Goal: Task Accomplishment & Management: Manage account settings

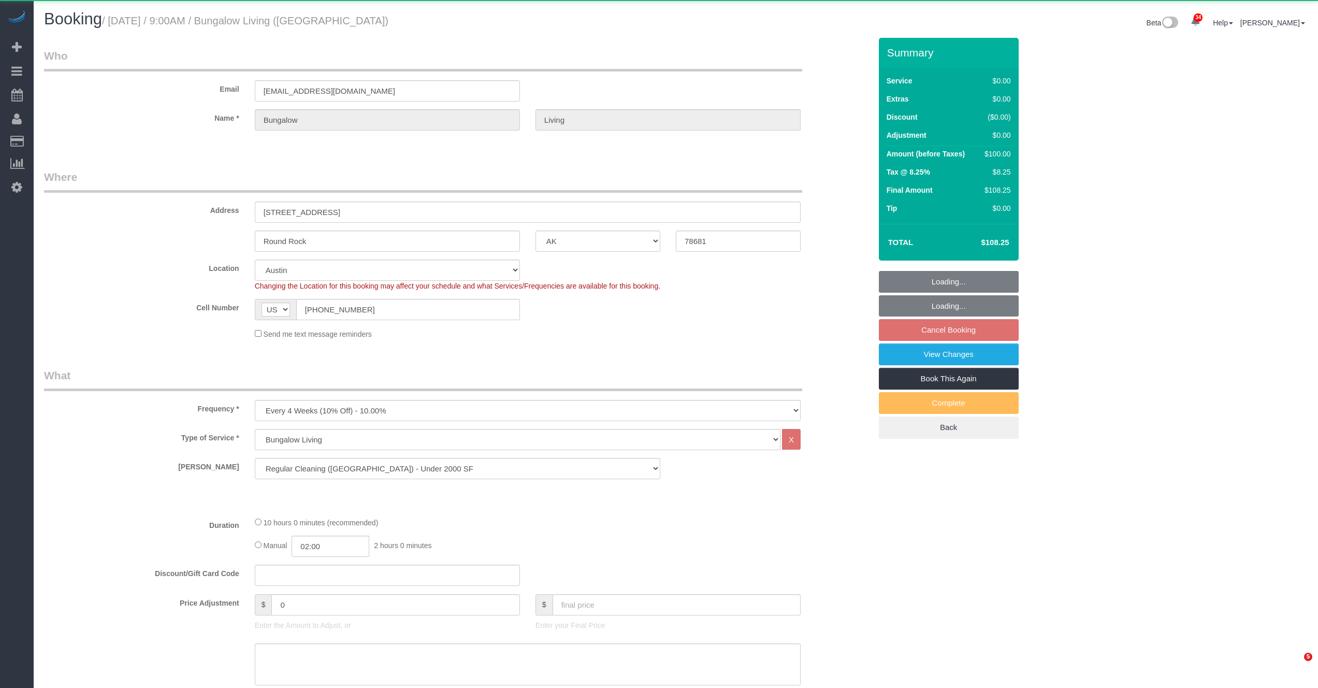
select select "[GEOGRAPHIC_DATA]"
select select "spot2"
select select "number:89"
select select "number:90"
select select "number:15"
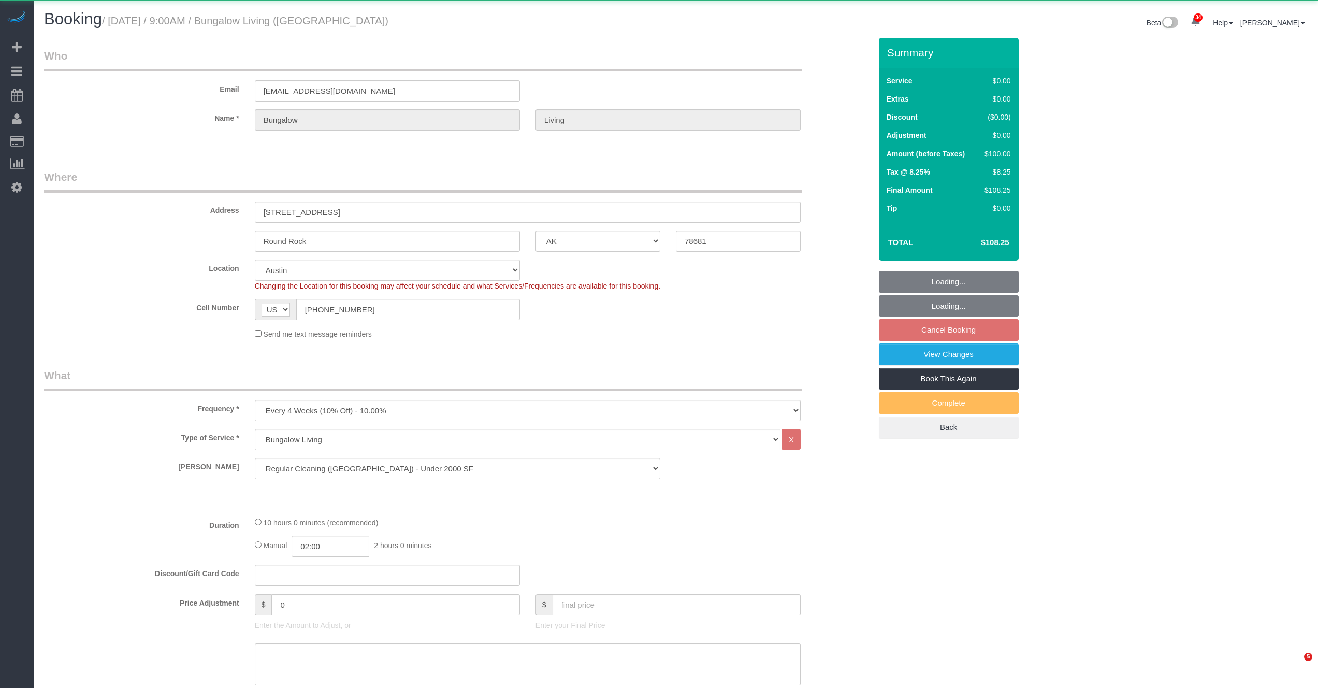
select select "number:7"
select select "object:1782"
select select "spot62"
select select "5"
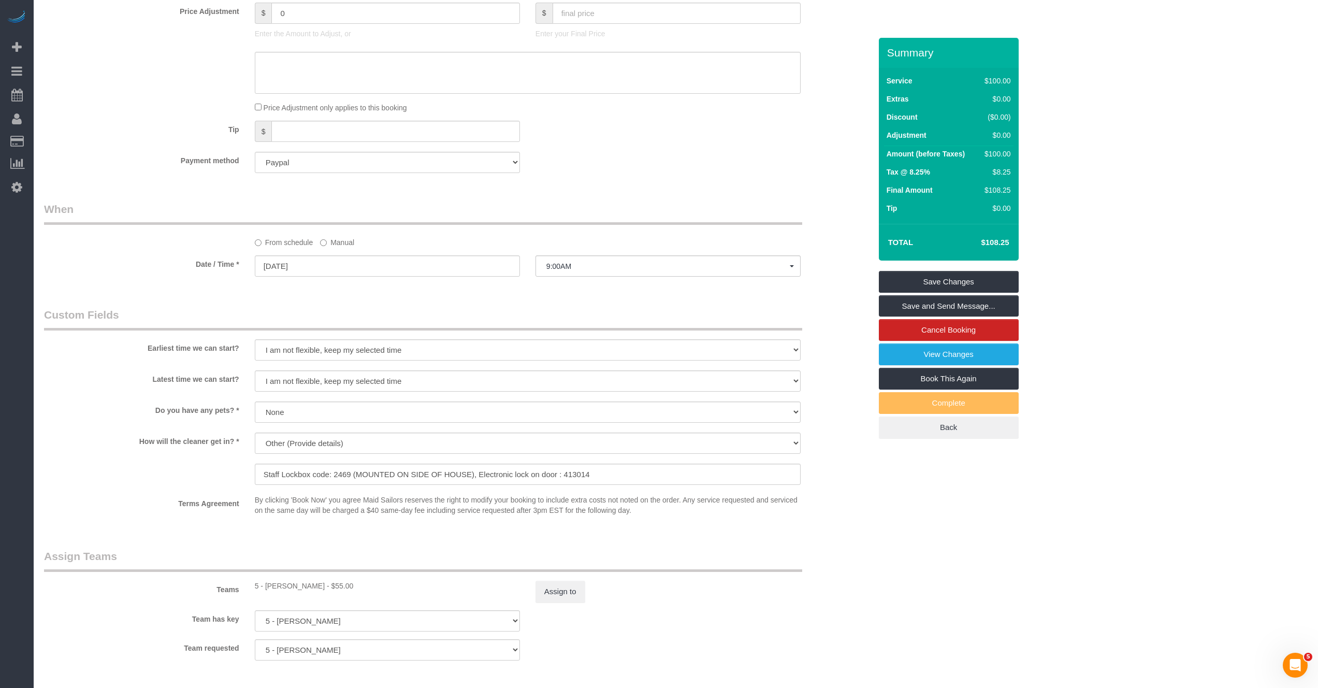
scroll to position [583, 0]
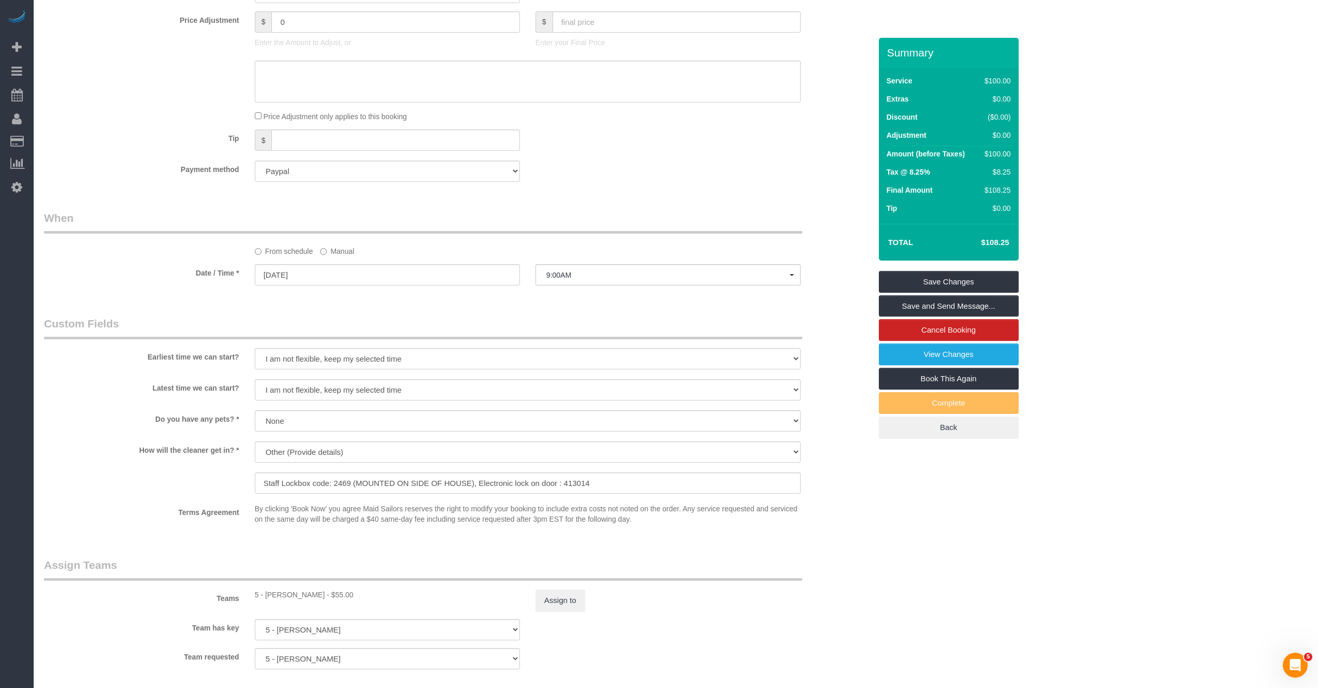
click at [328, 249] on label "Manual" at bounding box center [337, 249] width 34 height 14
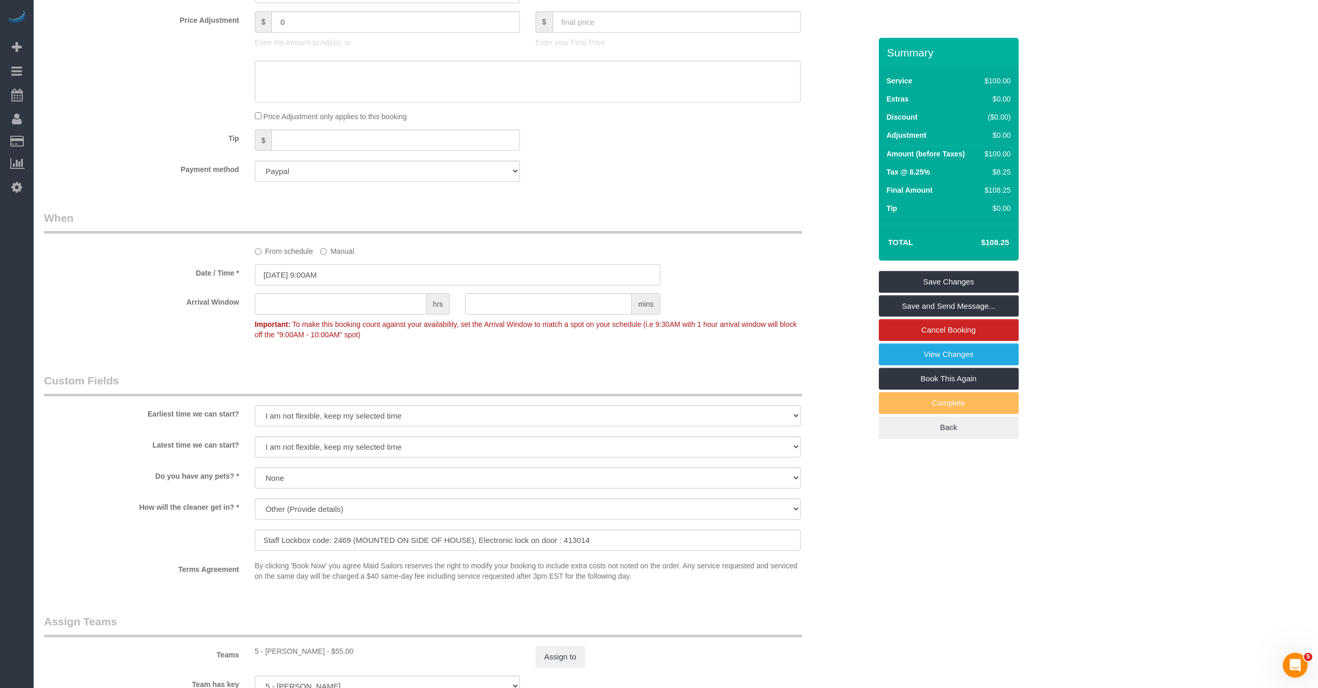
click at [341, 275] on input "[DATE] 9:00AM" at bounding box center [458, 274] width 406 height 21
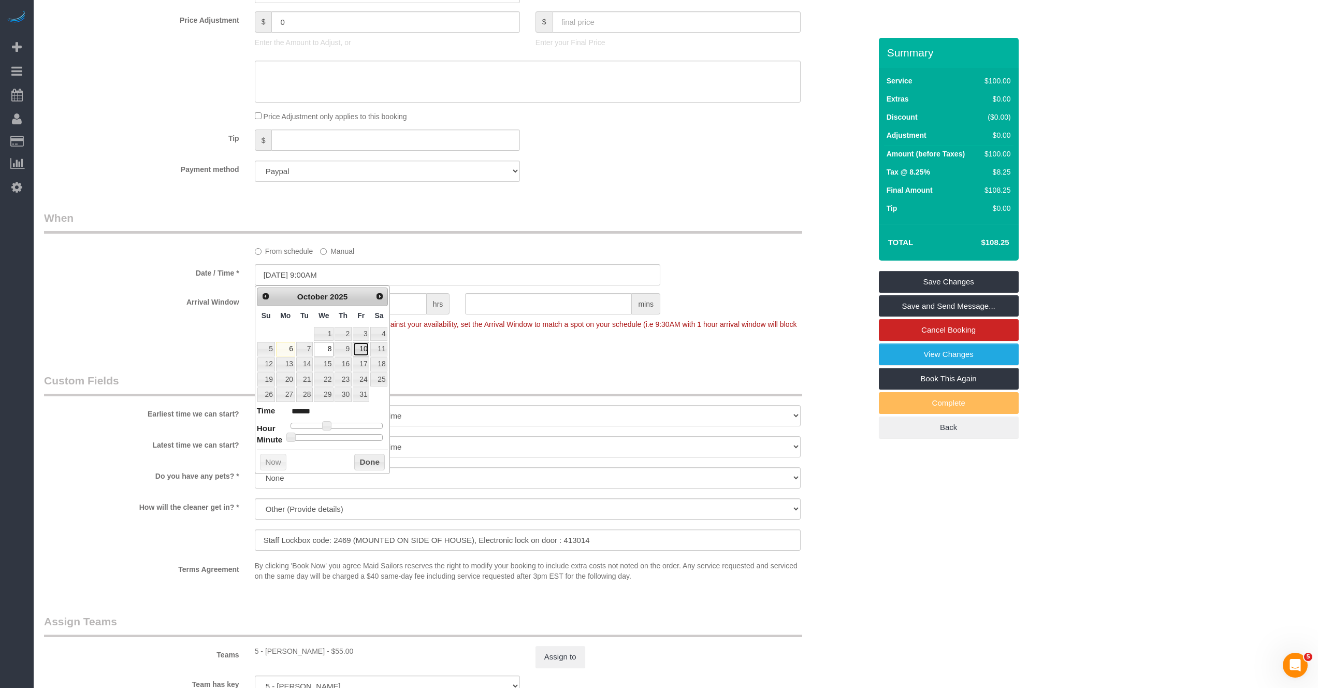
click at [357, 349] on link "10" at bounding box center [361, 349] width 17 height 14
type input "[DATE] 10:00AM"
type input "*******"
type input "[DATE] 11:00AM"
type input "*******"
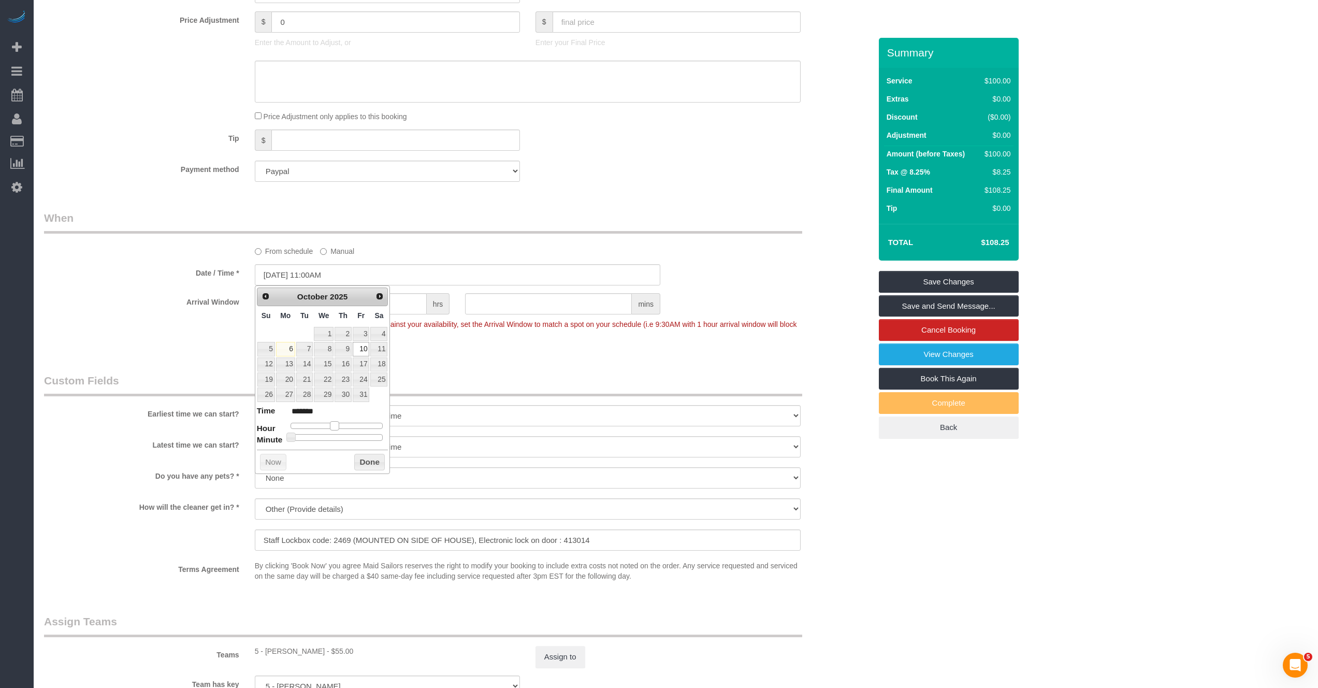
click at [335, 426] on div at bounding box center [337, 426] width 93 height 6
click at [376, 461] on button "Done" at bounding box center [369, 462] width 31 height 17
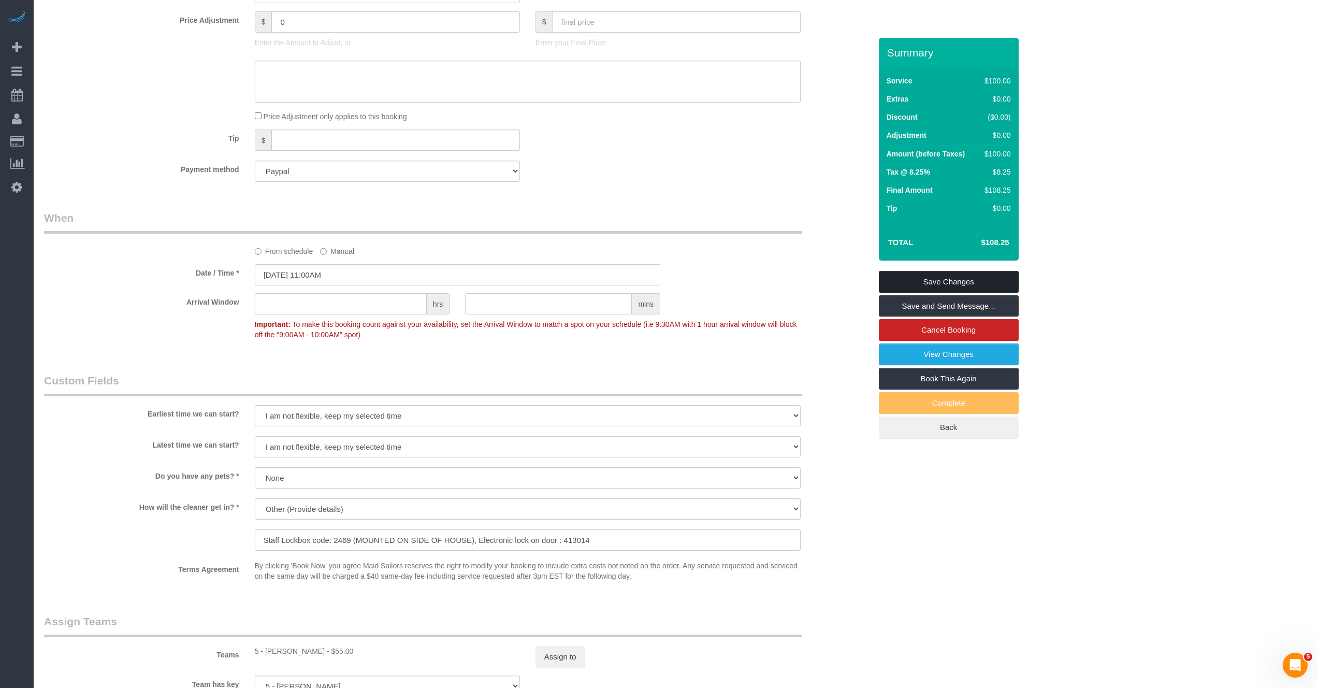
click at [953, 289] on link "Save Changes" at bounding box center [949, 282] width 140 height 22
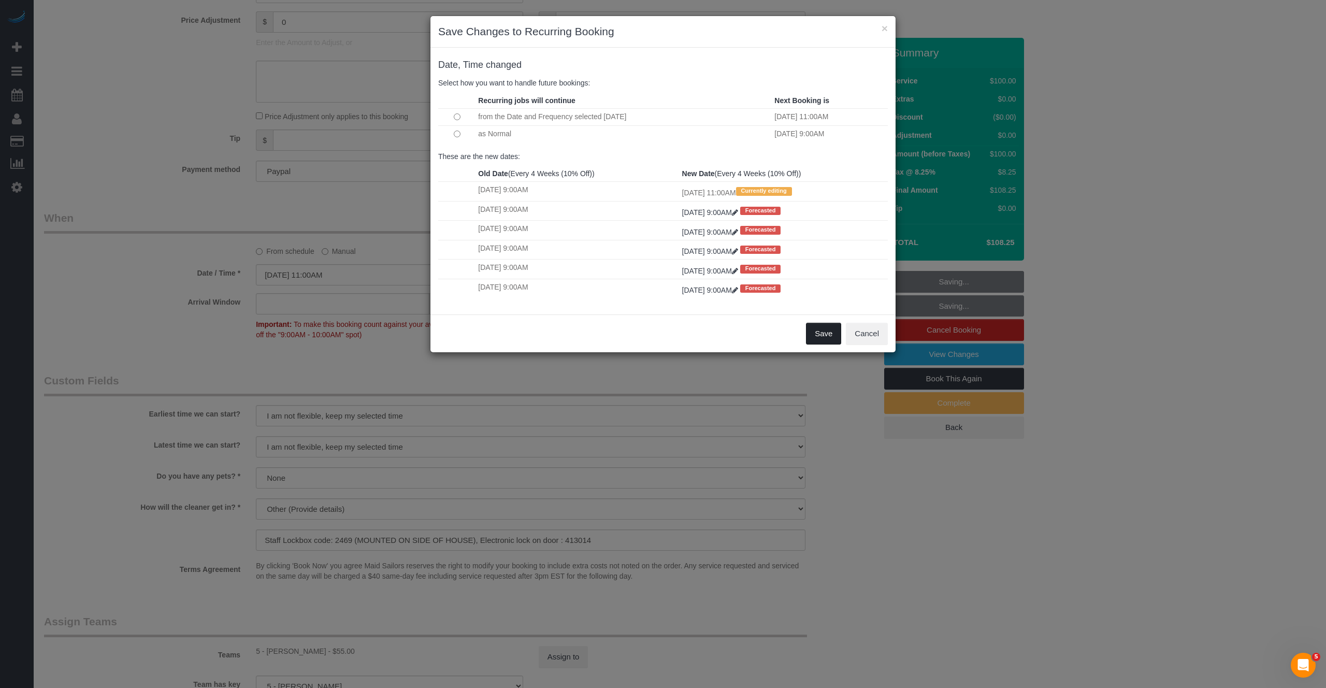
click at [816, 327] on button "Save" at bounding box center [823, 334] width 35 height 22
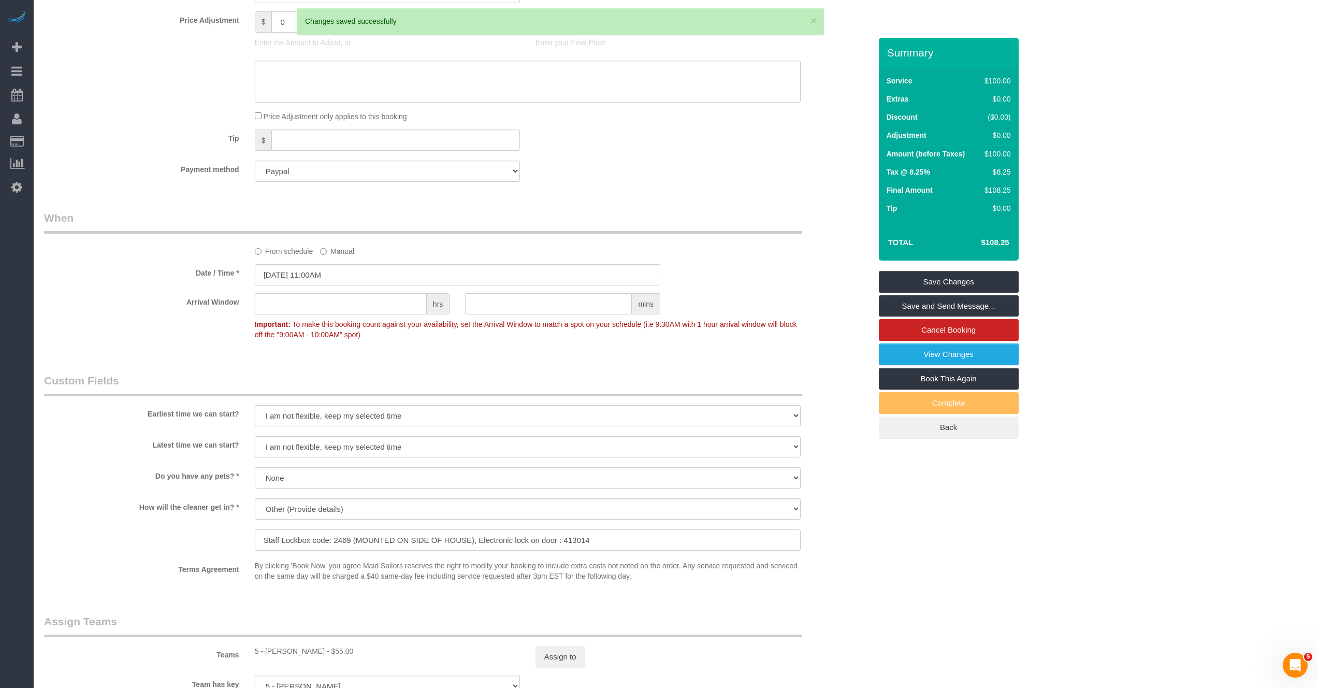
scroll to position [0, 0]
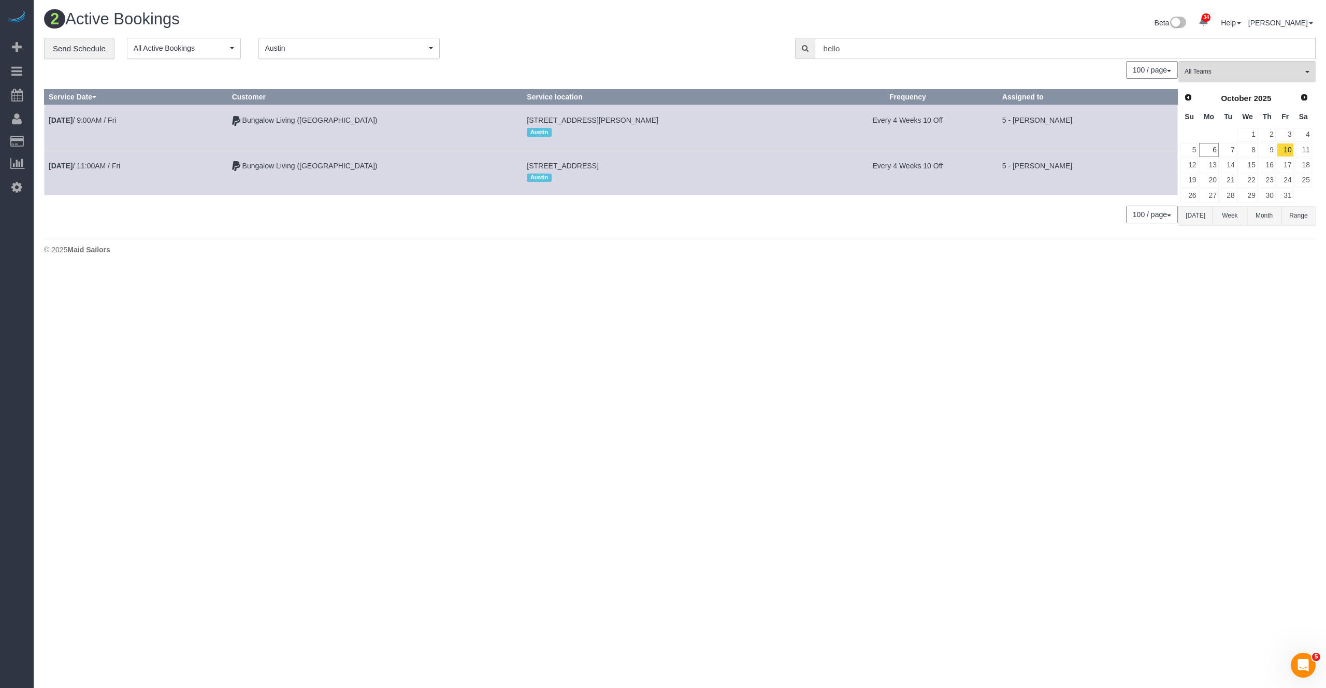
click at [876, 229] on div "0 Bookings found. We couldn't find any bookings that matched your search. Creat…" at bounding box center [611, 147] width 1134 height 173
click at [1228, 149] on link "7" at bounding box center [1228, 150] width 17 height 14
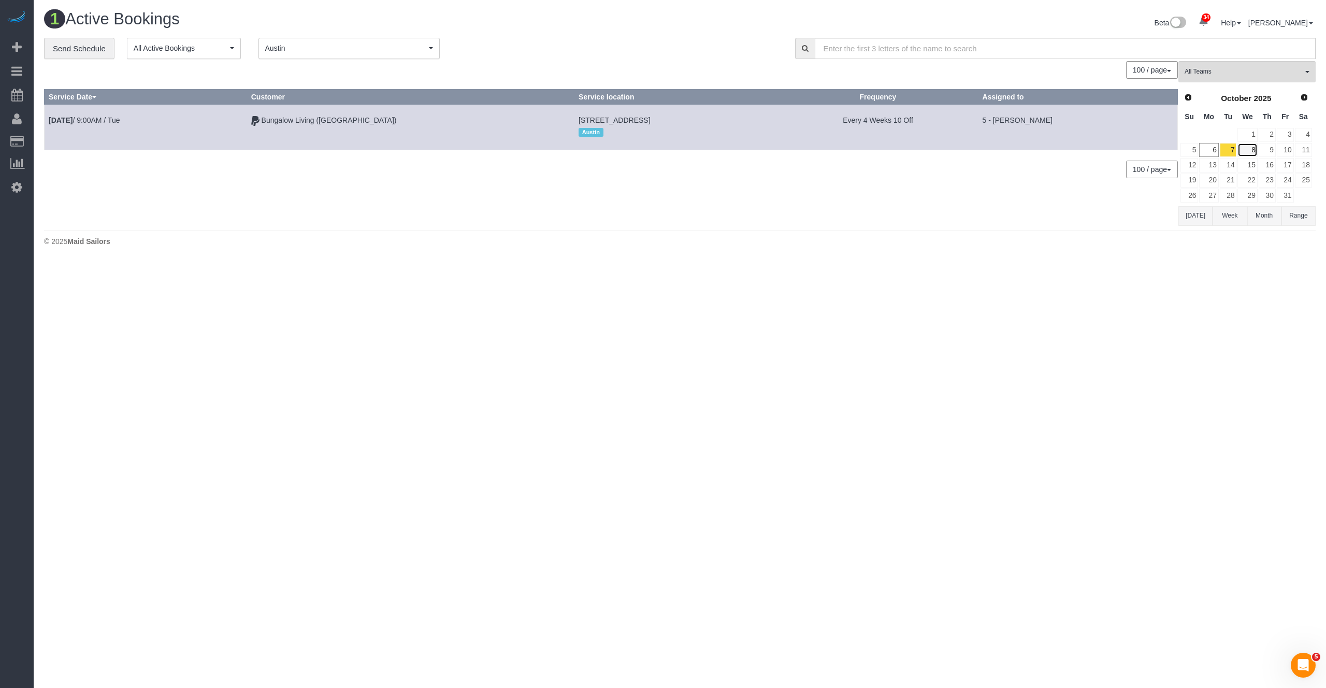
click at [1247, 149] on link "8" at bounding box center [1248, 150] width 20 height 14
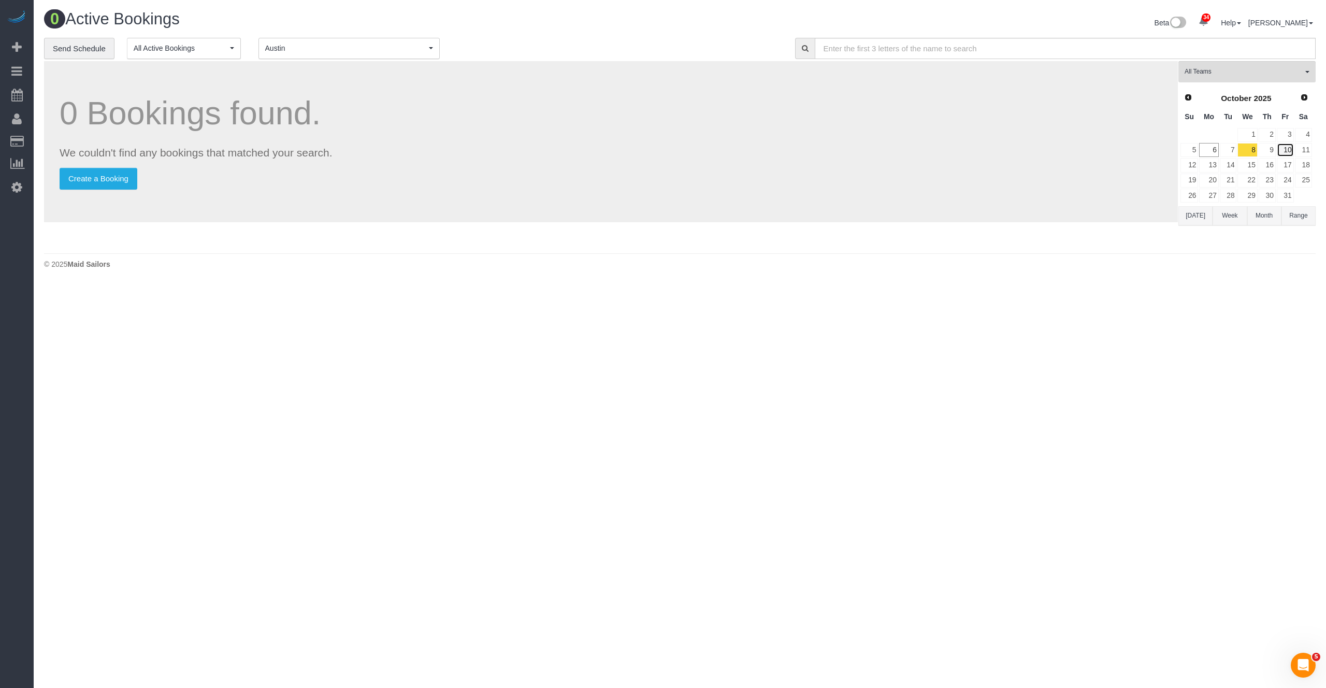
click at [1280, 149] on link "10" at bounding box center [1285, 150] width 17 height 14
click at [1276, 149] on td "9" at bounding box center [1267, 149] width 18 height 15
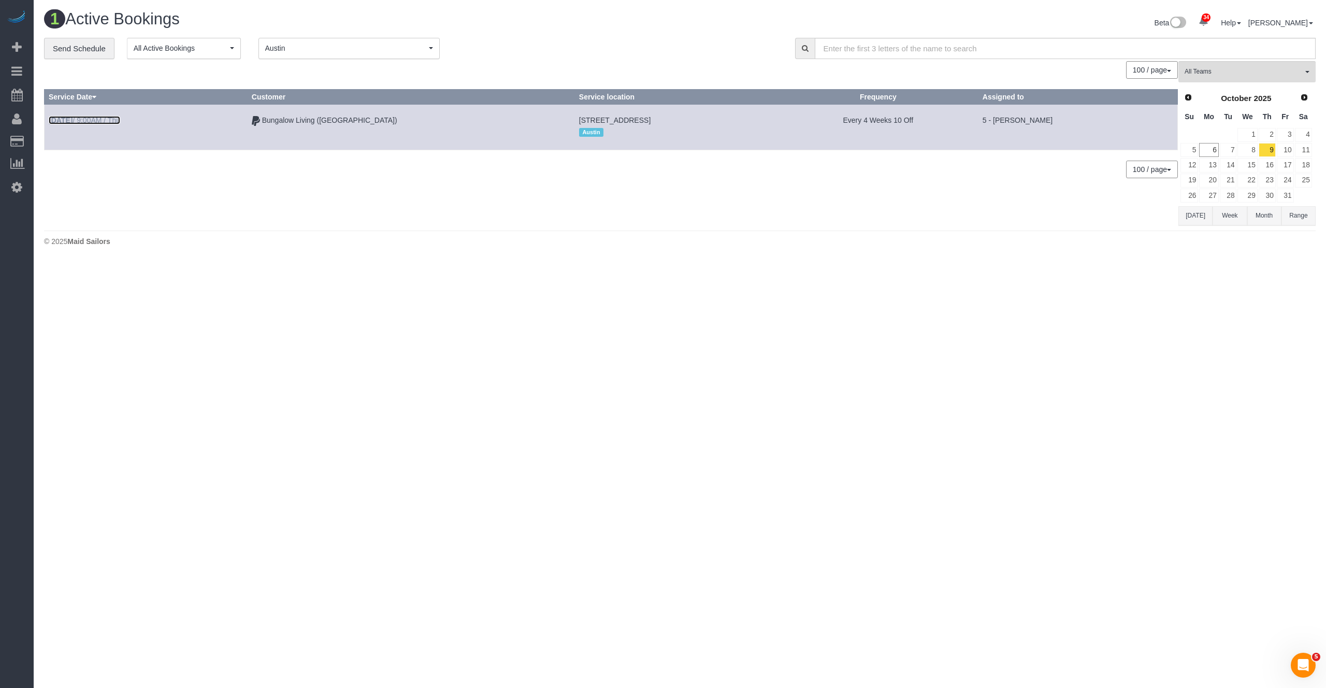
click at [103, 118] on link "[DATE] 9:00AM / Thu" at bounding box center [84, 120] width 71 height 8
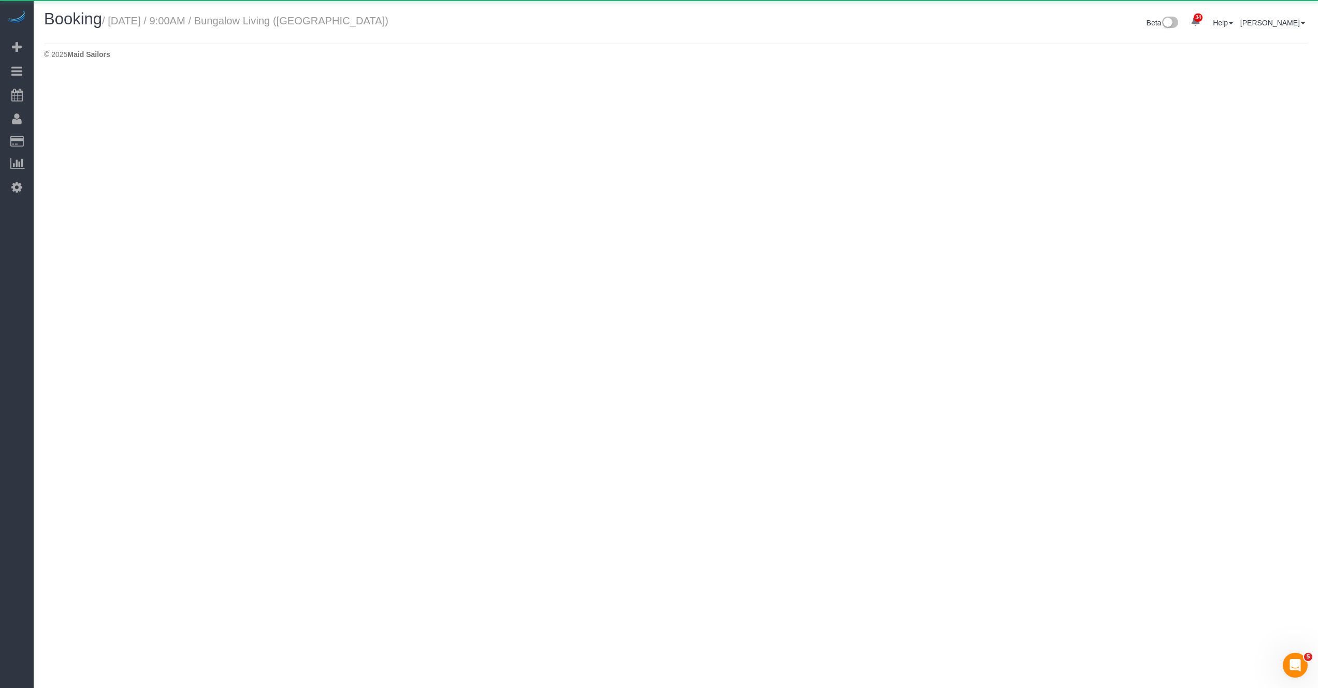
select select "[GEOGRAPHIC_DATA]"
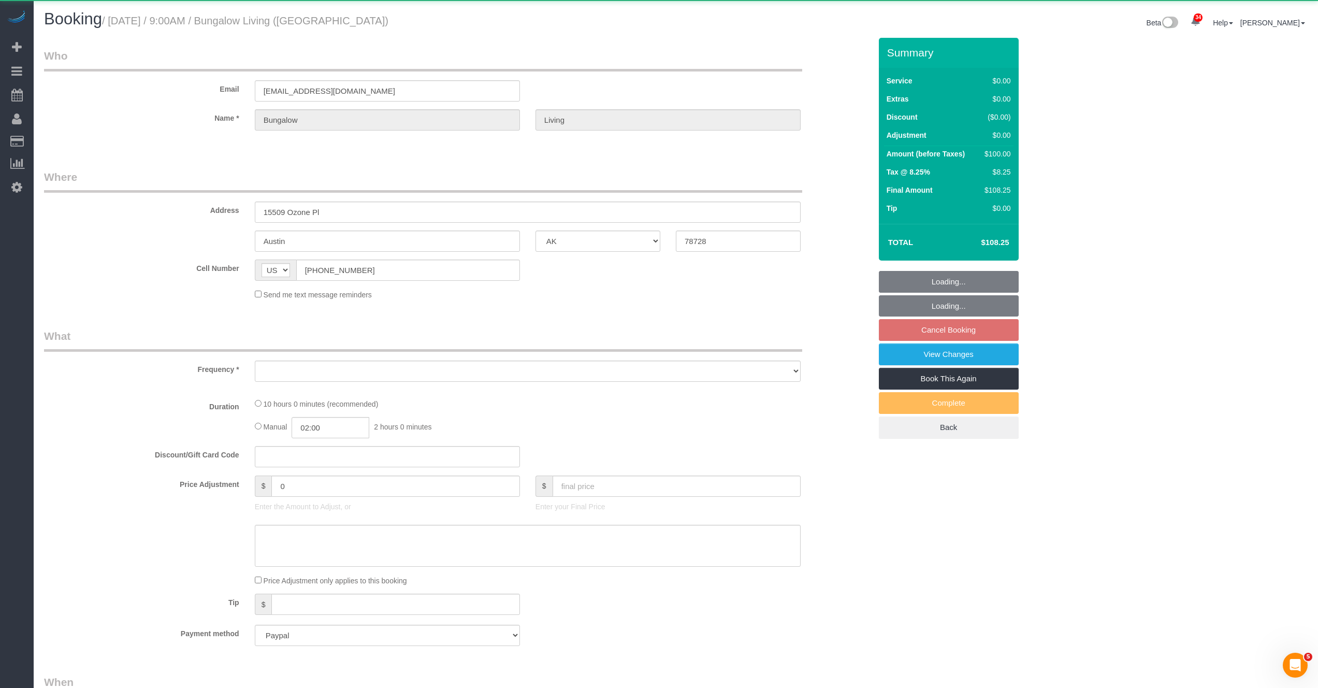
select select "object:2960"
select select "5"
select select "number:89"
select select "number:90"
select select "number:15"
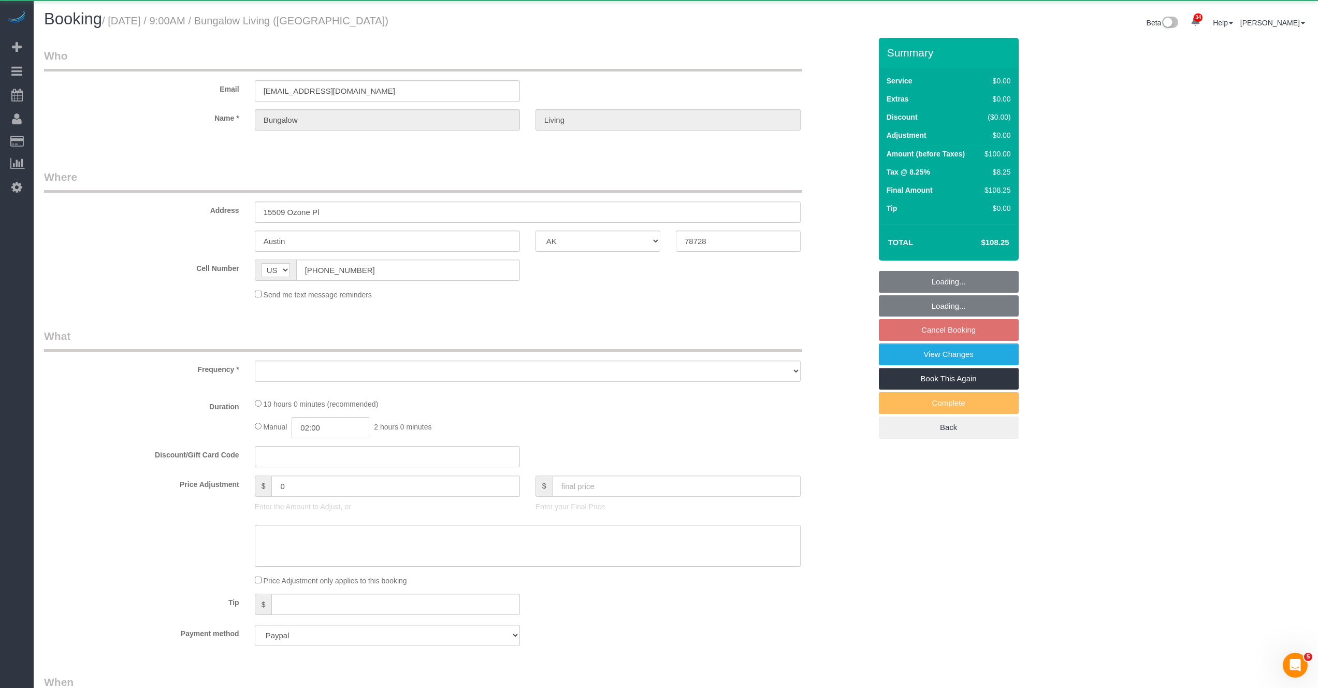
select select "number:7"
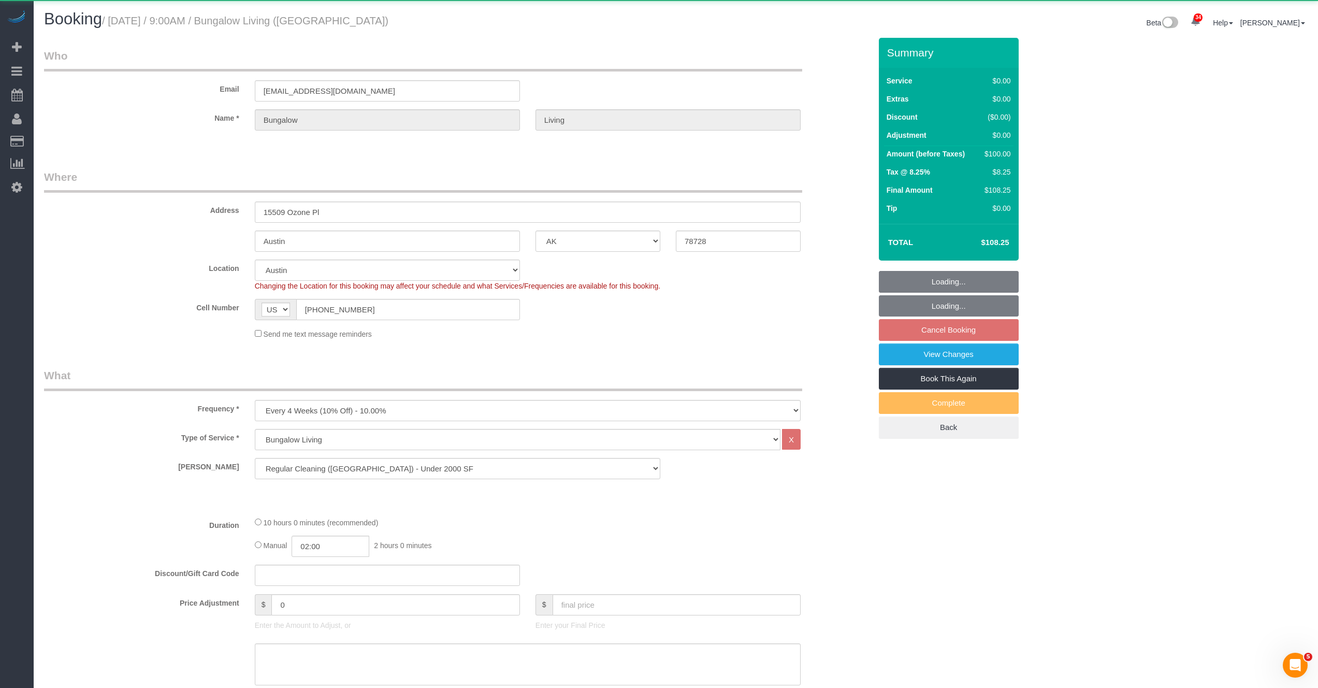
select select "spot182"
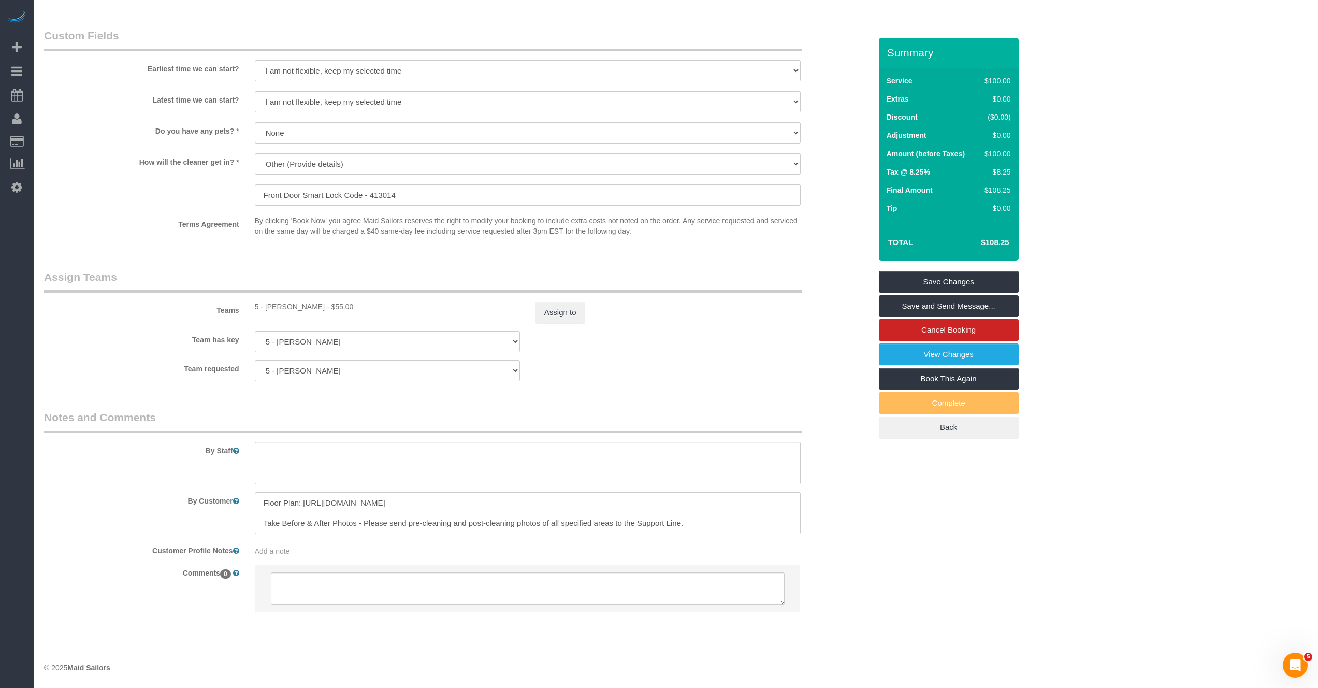
scroll to position [559, 0]
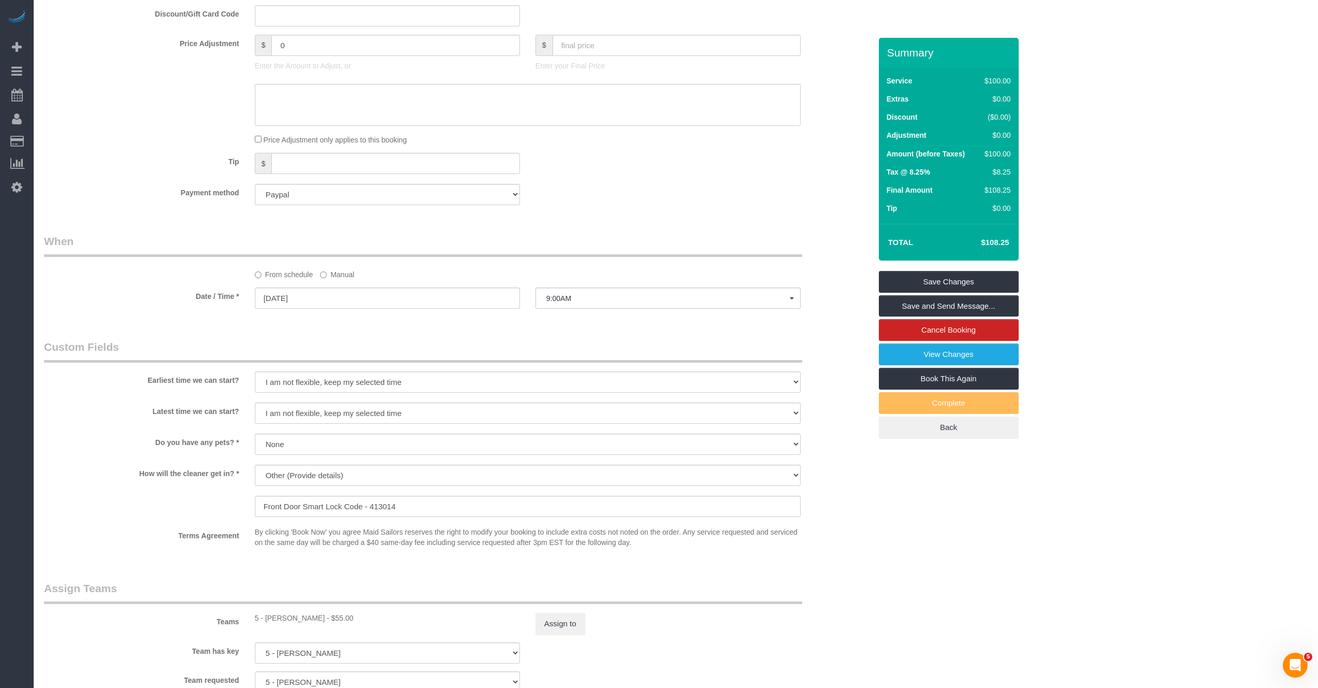
click at [340, 270] on label "Manual" at bounding box center [337, 273] width 34 height 14
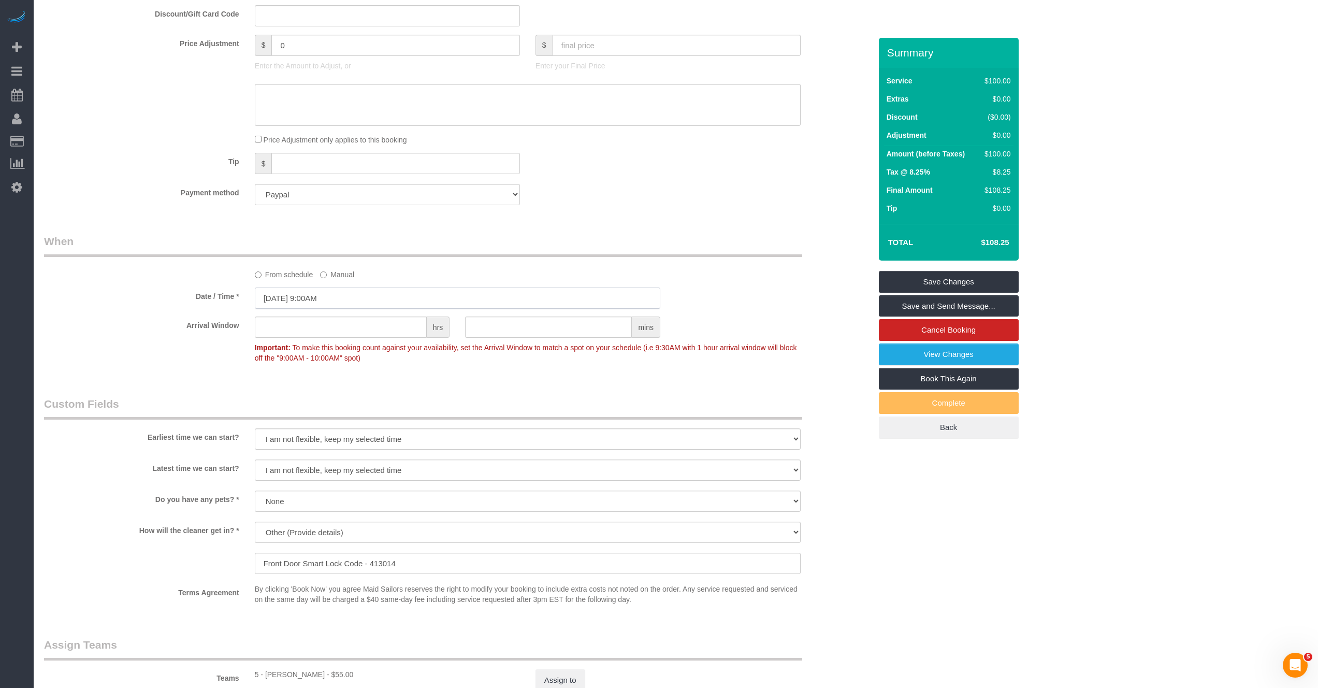
click at [346, 288] on input "[DATE] 9:00AM" at bounding box center [458, 298] width 406 height 21
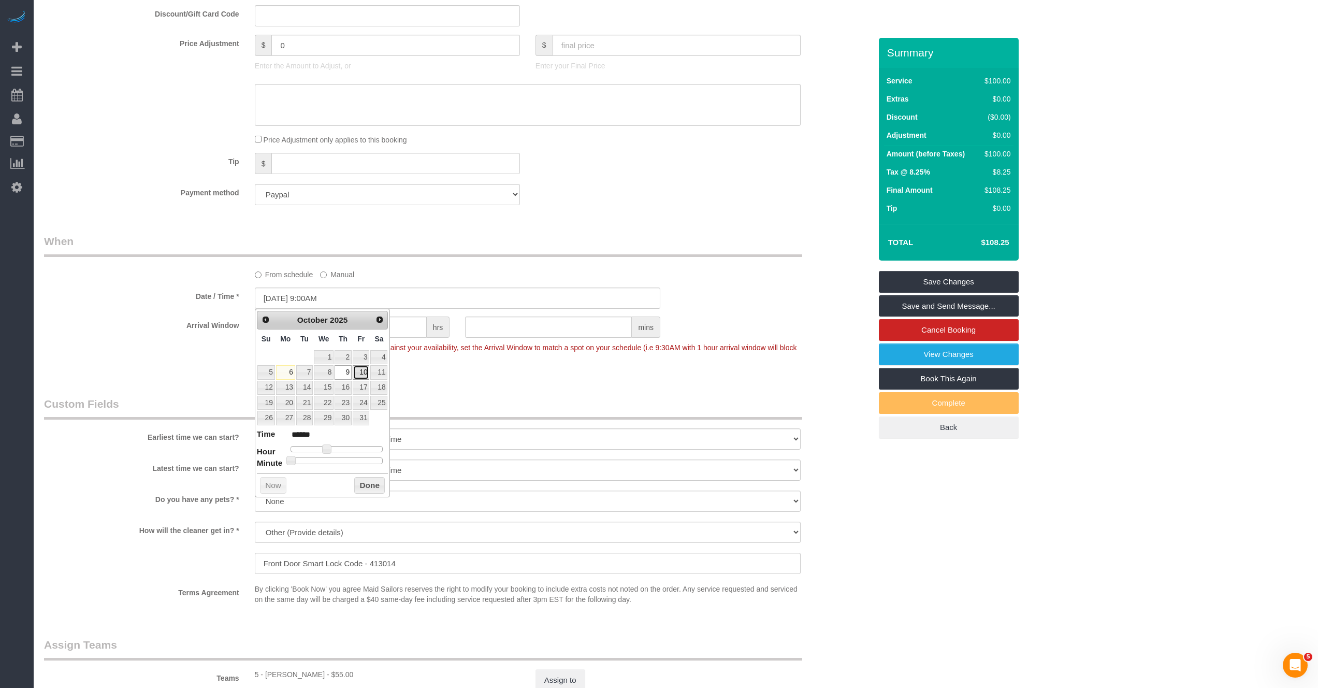
click at [356, 376] on link "10" at bounding box center [361, 372] width 17 height 14
type input "[DATE] 10:00AM"
type input "*******"
type input "[DATE] 2:00PM"
type input "******"
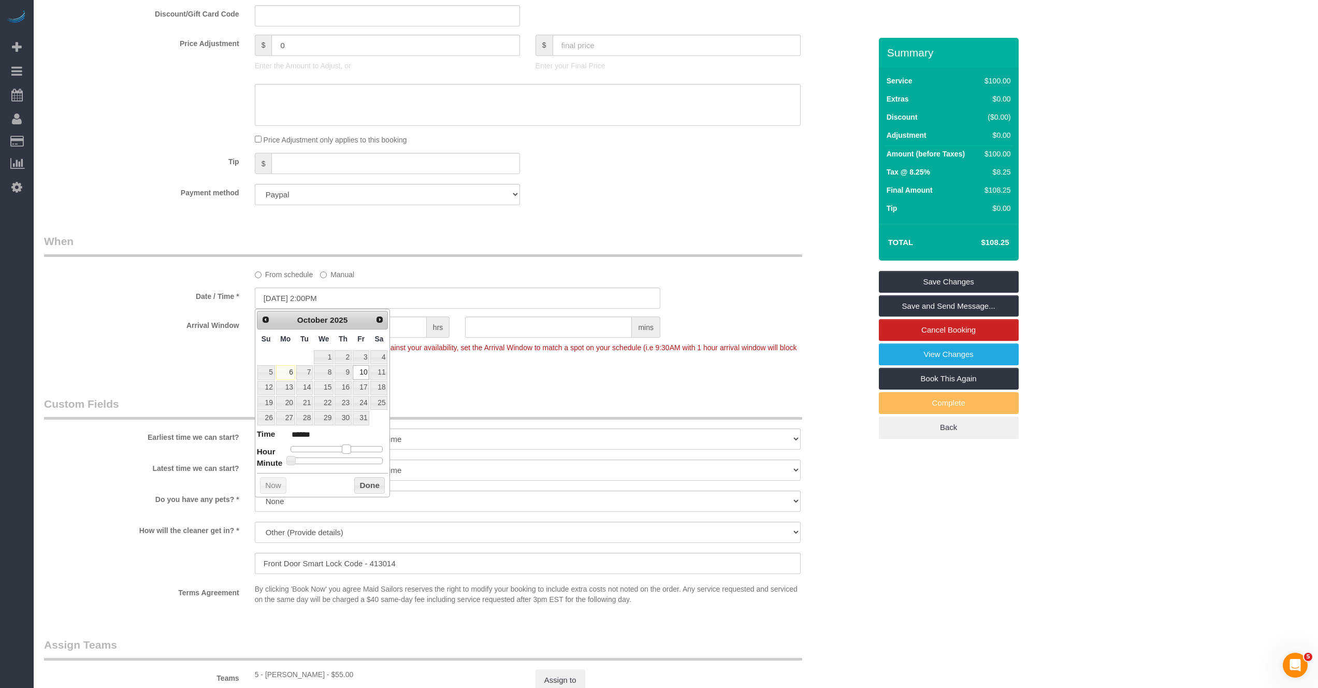
drag, startPoint x: 331, startPoint y: 451, endPoint x: 351, endPoint y: 448, distance: 20.4
click at [351, 448] on span at bounding box center [346, 448] width 9 height 9
click at [365, 491] on button "Done" at bounding box center [369, 485] width 31 height 17
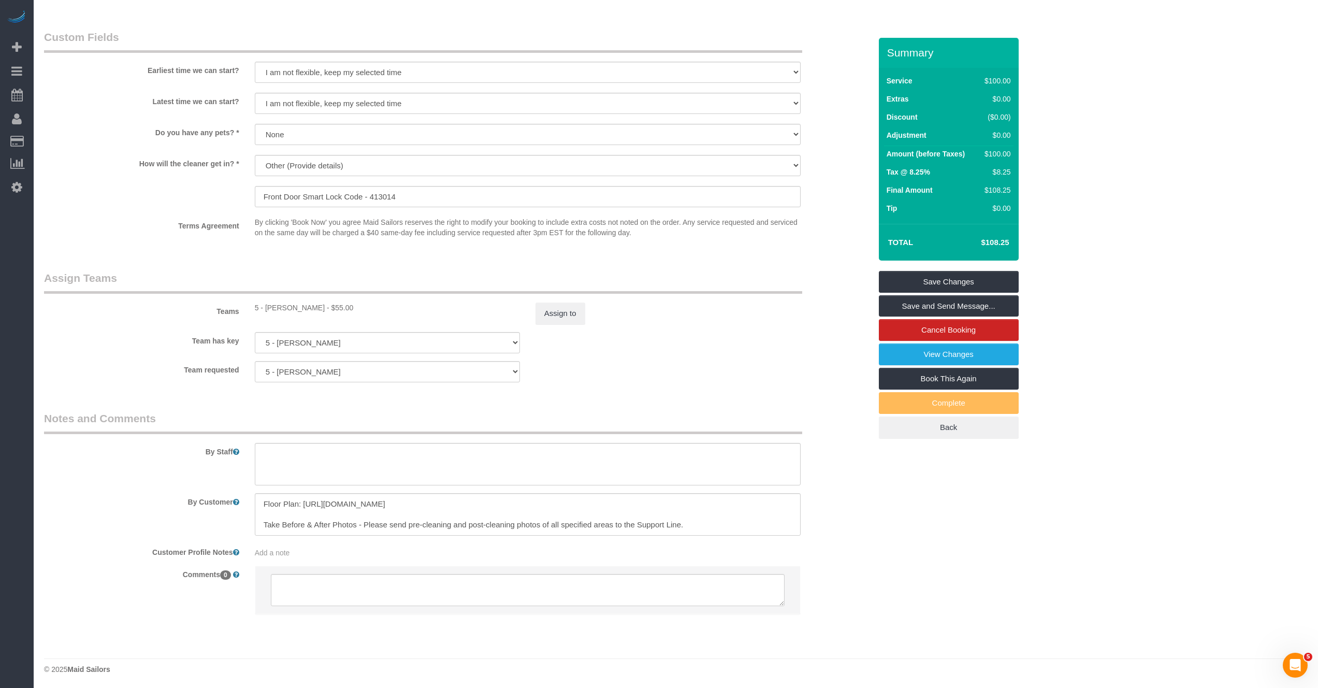
scroll to position [927, 0]
click at [934, 282] on link "Save Changes" at bounding box center [949, 282] width 140 height 22
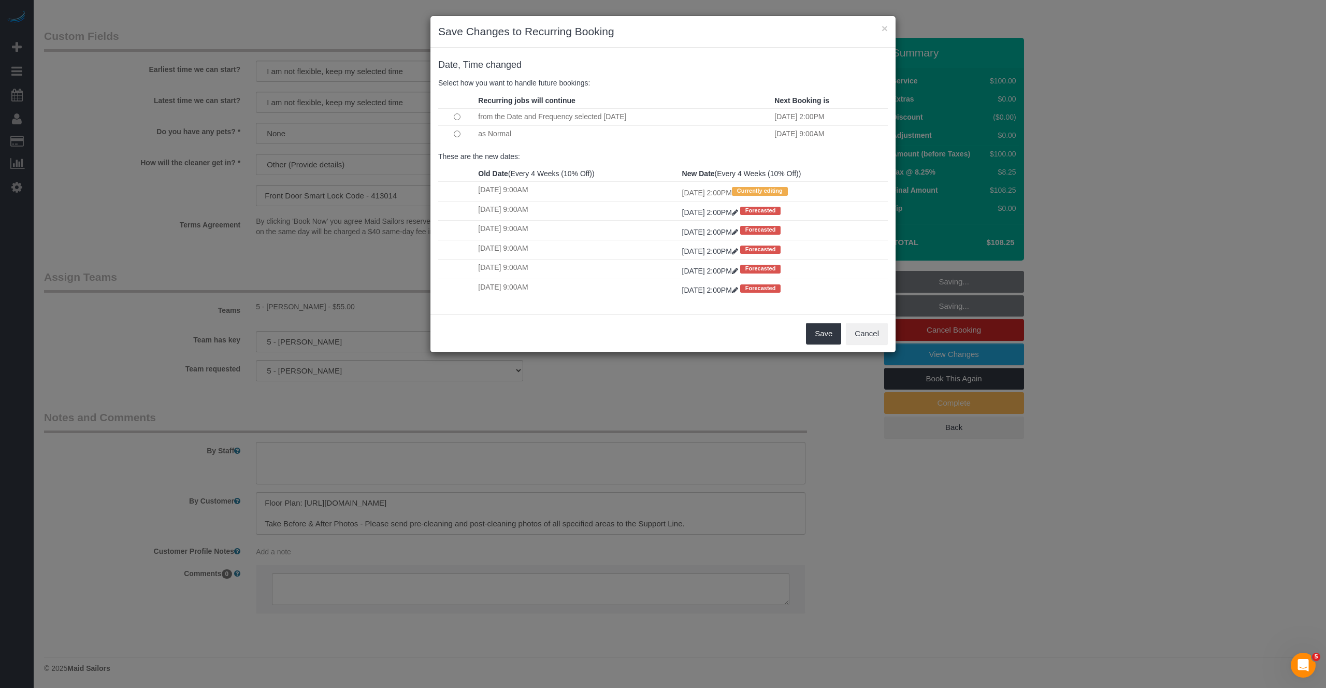
click at [478, 135] on td "as Normal" at bounding box center [624, 133] width 296 height 17
click at [821, 334] on button "Save" at bounding box center [823, 334] width 35 height 22
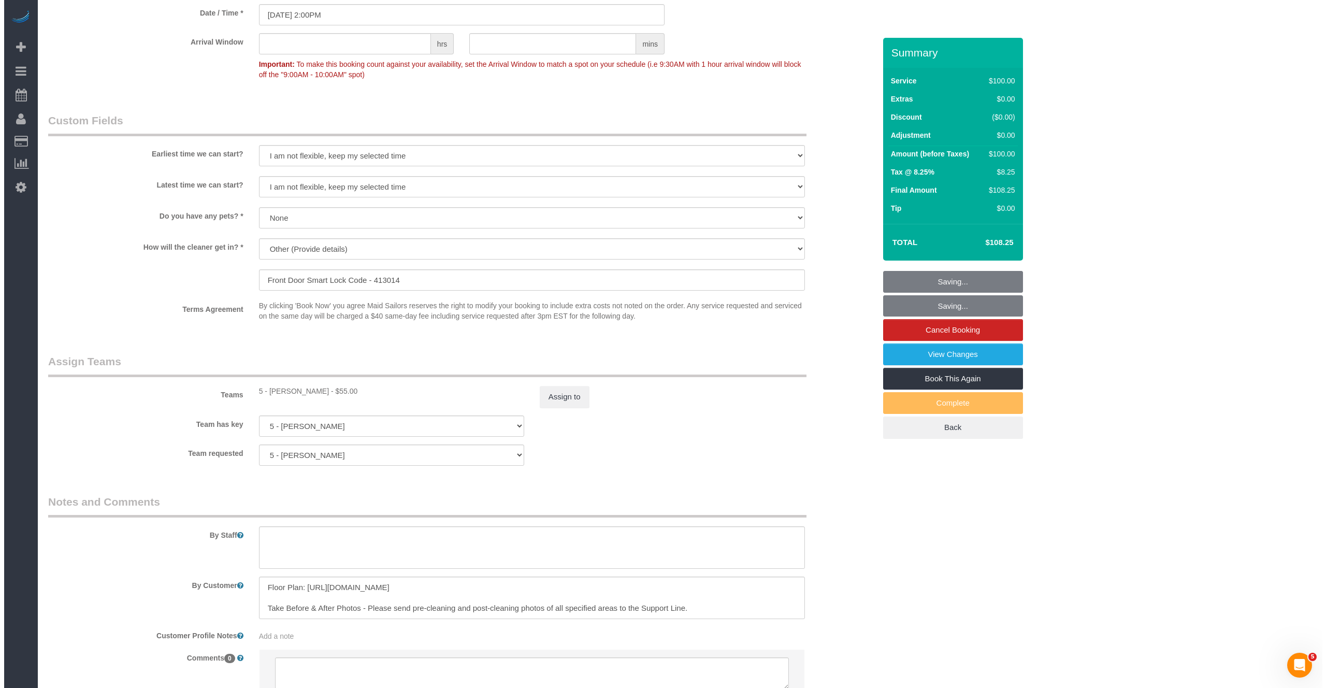
scroll to position [0, 0]
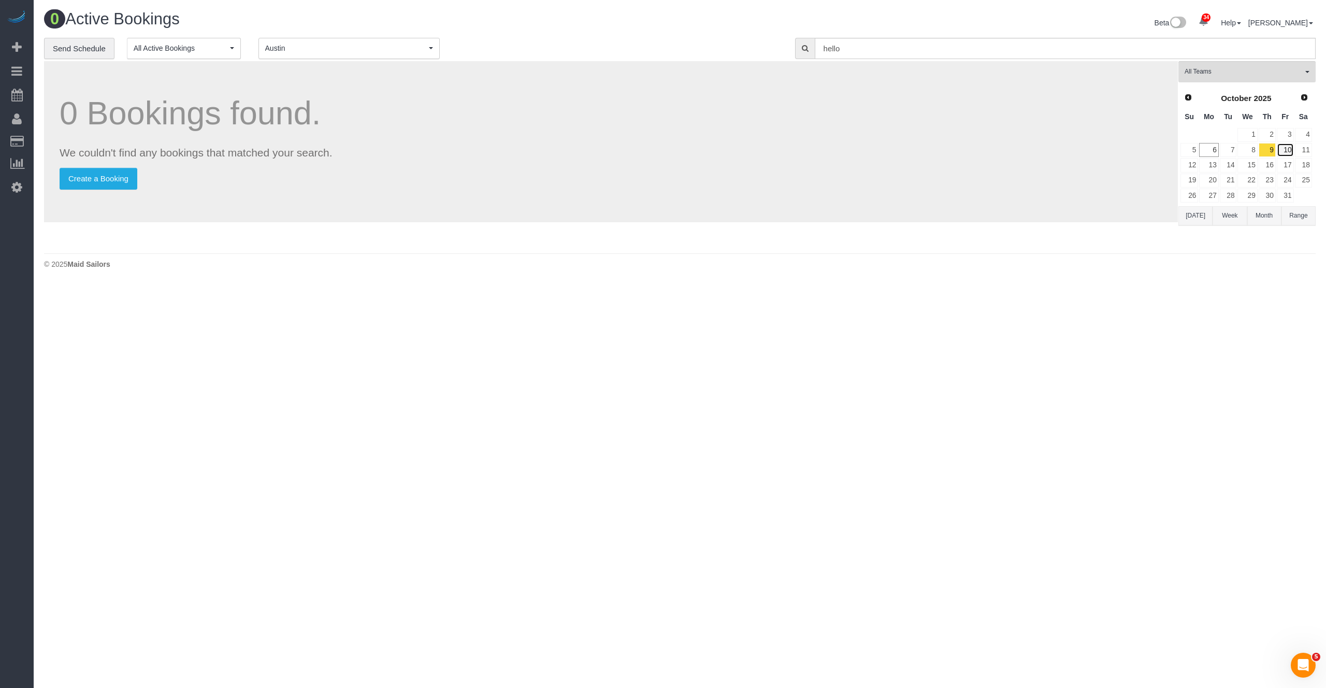
click at [1288, 150] on link "10" at bounding box center [1285, 150] width 17 height 14
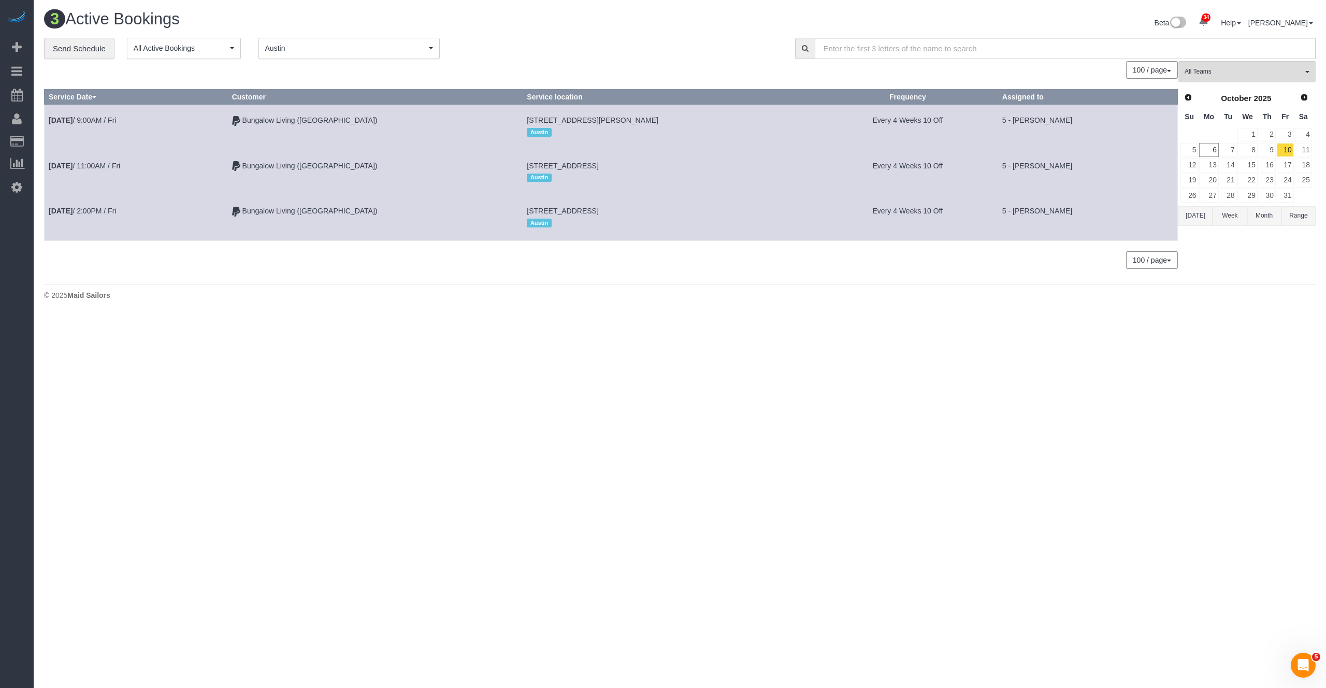
click at [1237, 149] on td "7" at bounding box center [1228, 149] width 18 height 15
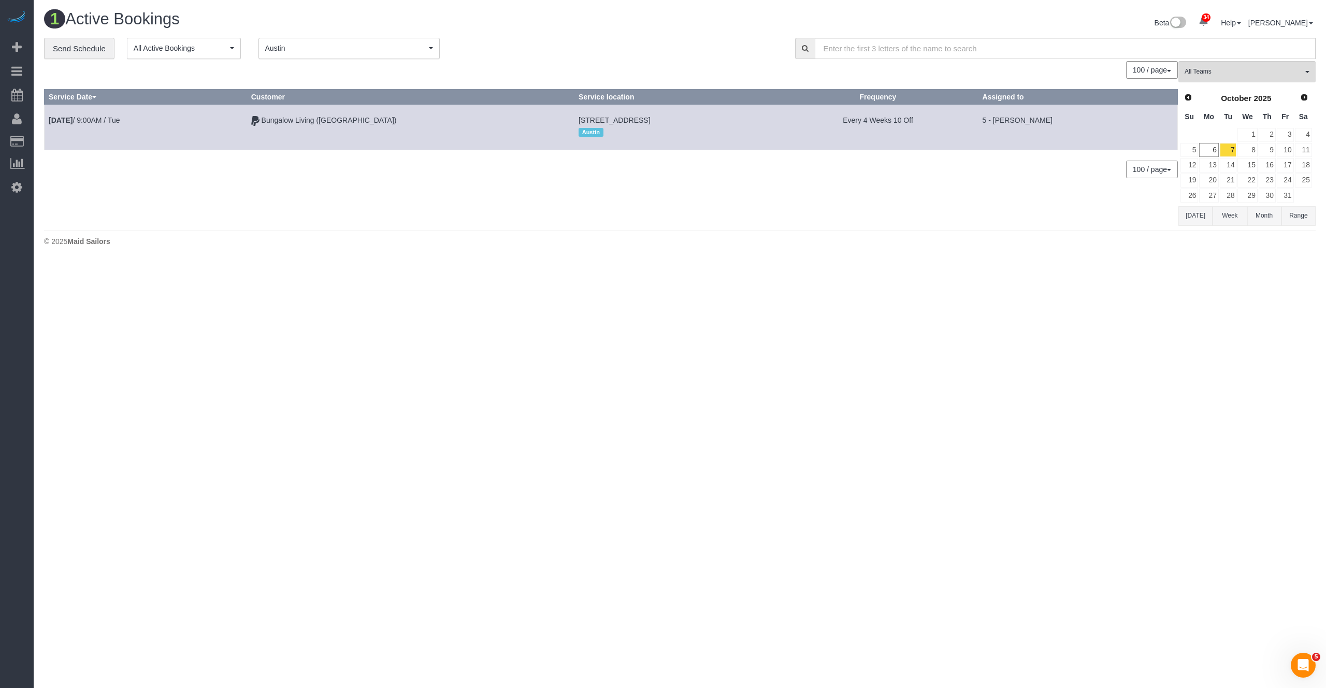
click at [579, 118] on span "[STREET_ADDRESS]" at bounding box center [614, 120] width 71 height 8
copy td "[STREET_ADDRESS]"
